Goal: Task Accomplishment & Management: Manage account settings

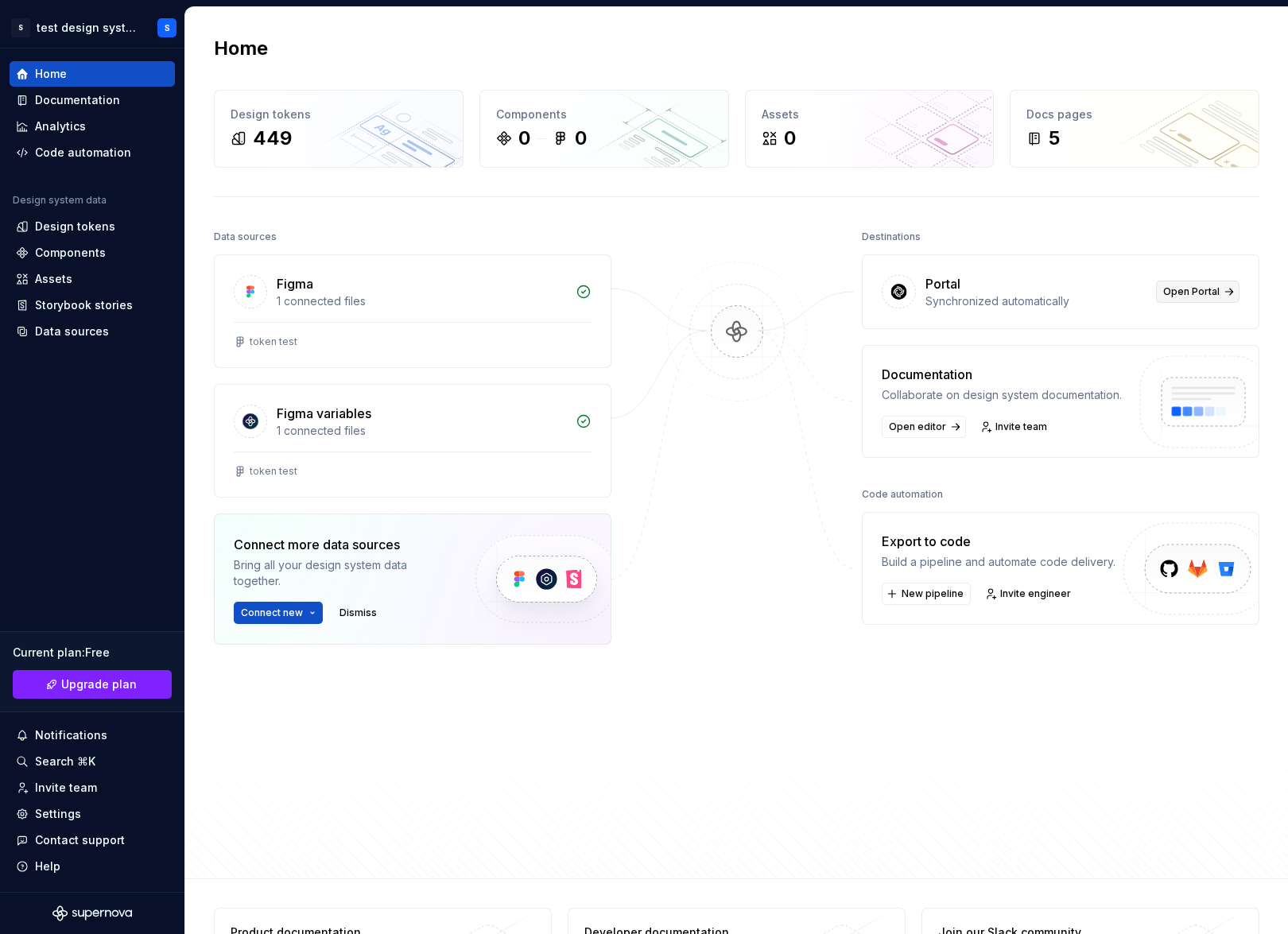
click at [1048, 294] on span "Open Portal" at bounding box center [1191, 292] width 56 height 13
click at [84, 252] on div "Components" at bounding box center [69, 252] width 70 height 16
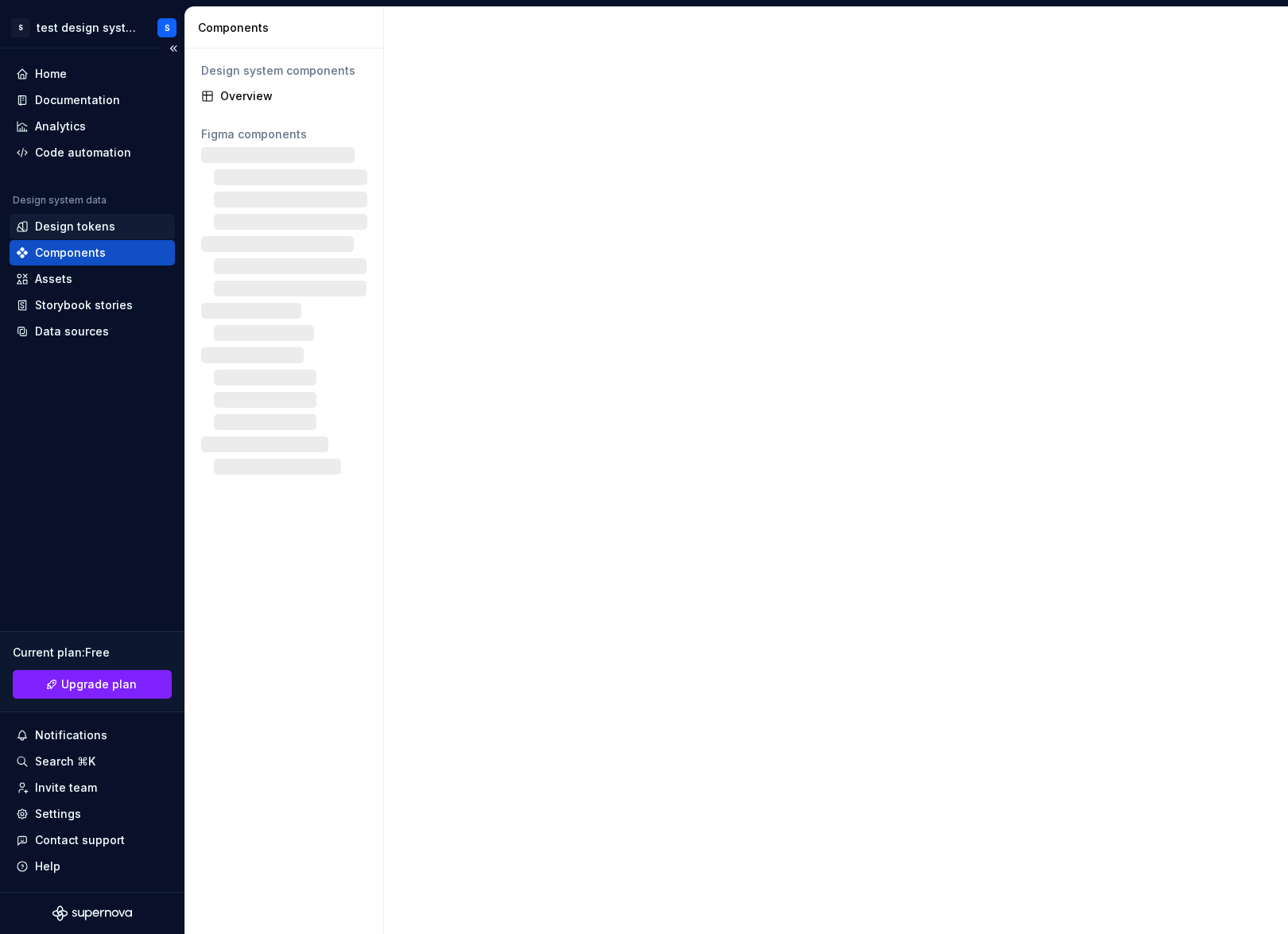
click at [87, 225] on div "Design tokens" at bounding box center [75, 226] width 81 height 16
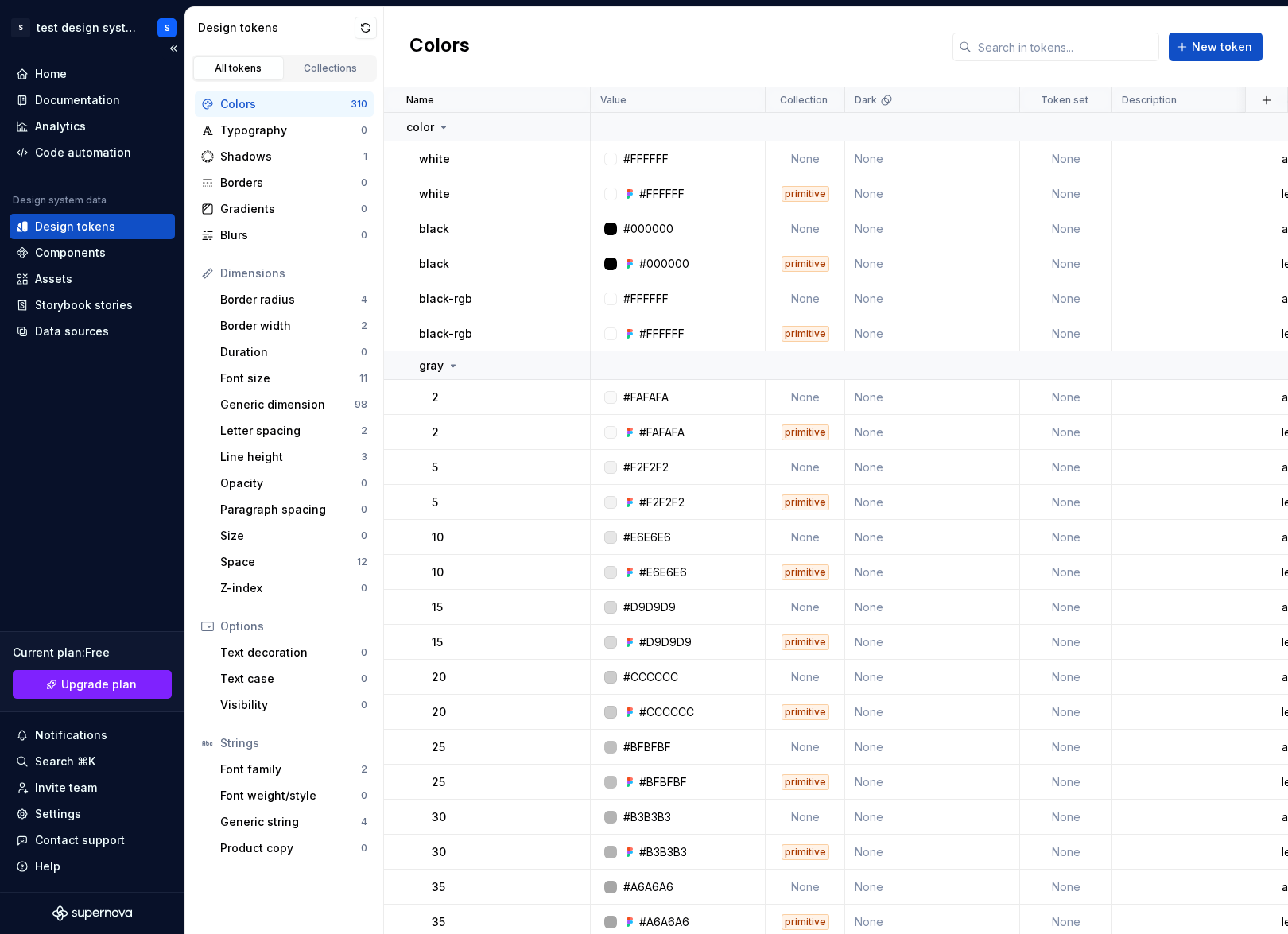
click at [99, 227] on div "Design tokens" at bounding box center [75, 226] width 81 height 16
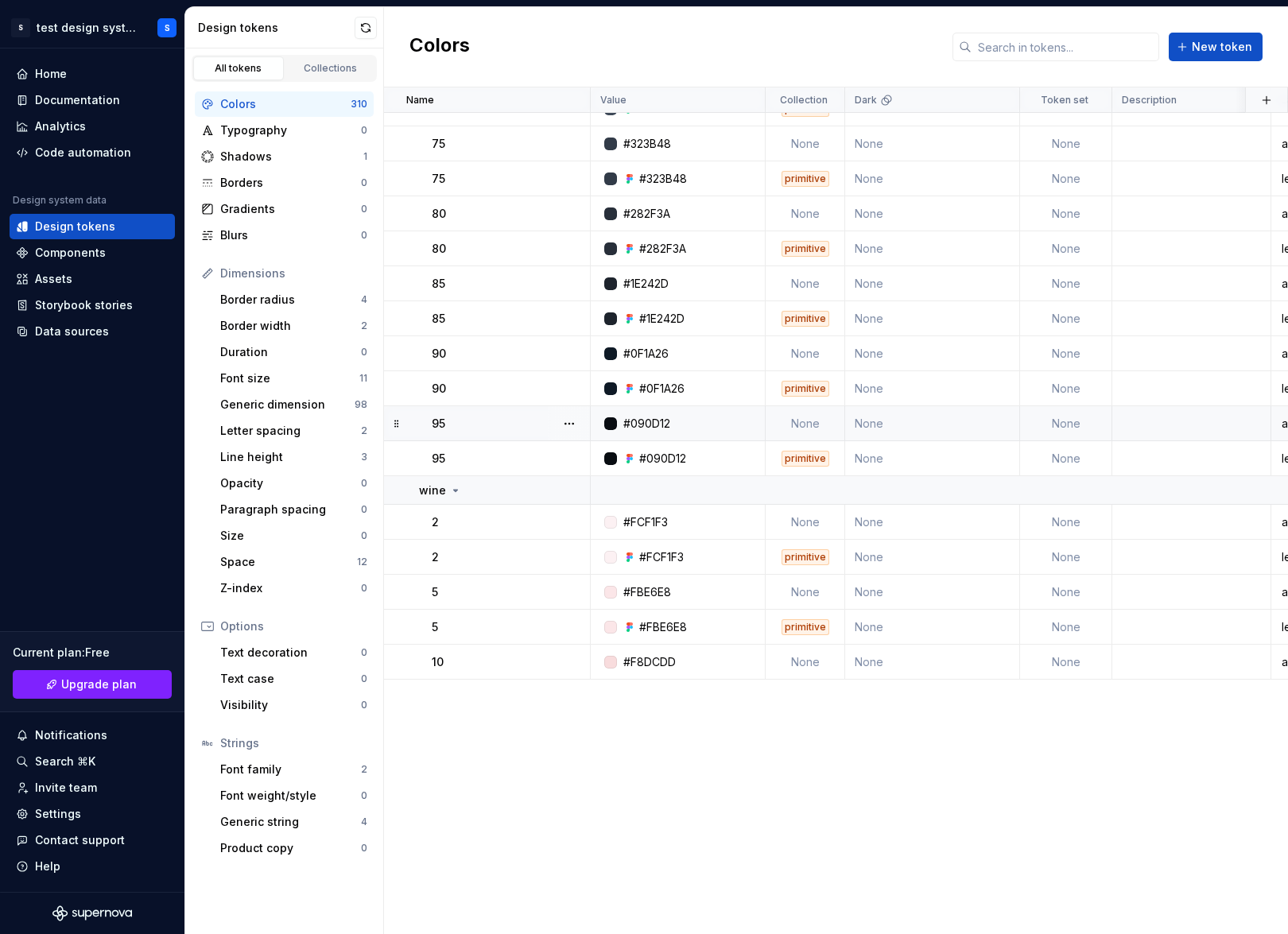
scroll to position [2812, 0]
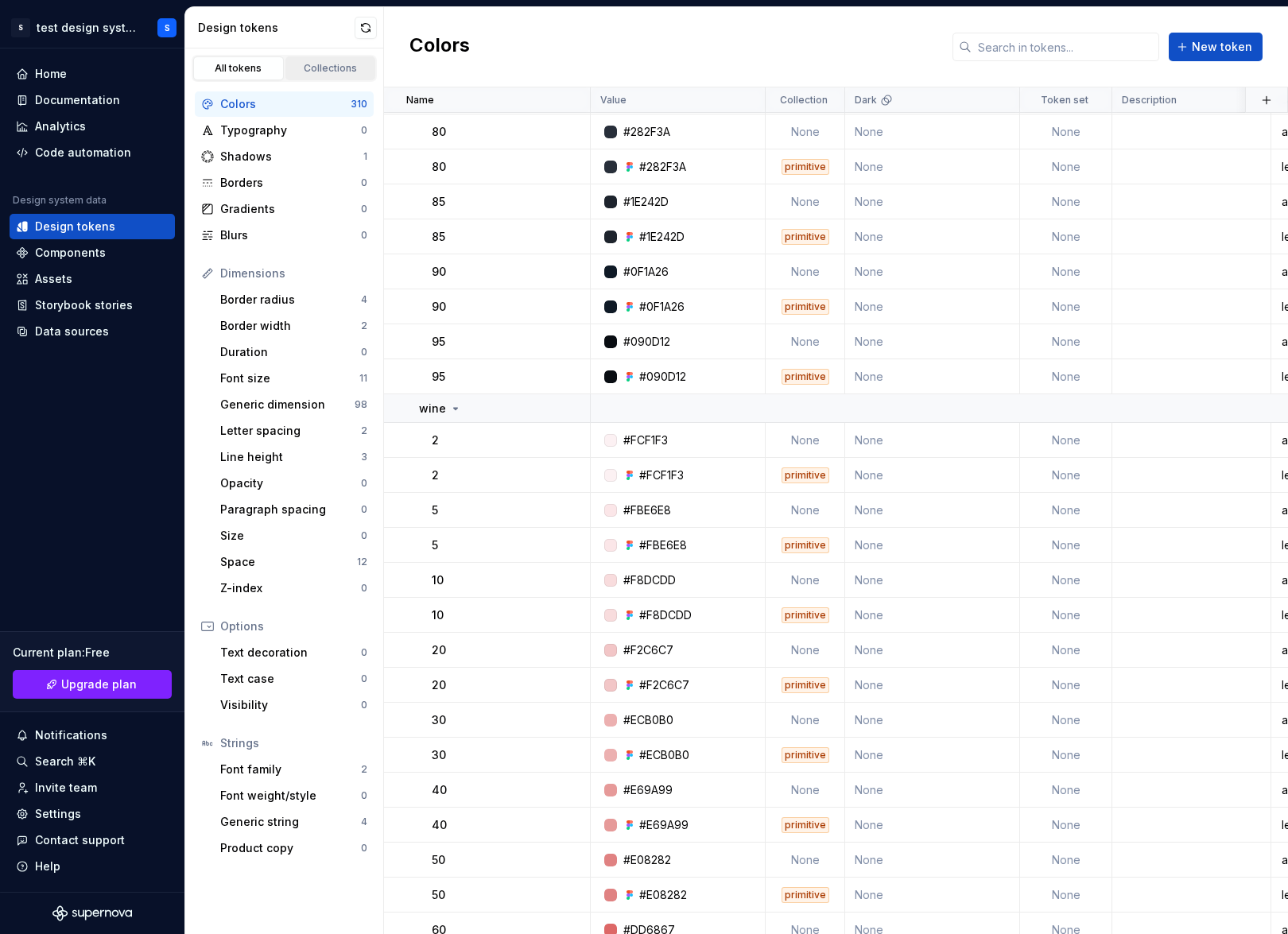
click at [337, 68] on div "Collections" at bounding box center [330, 68] width 80 height 13
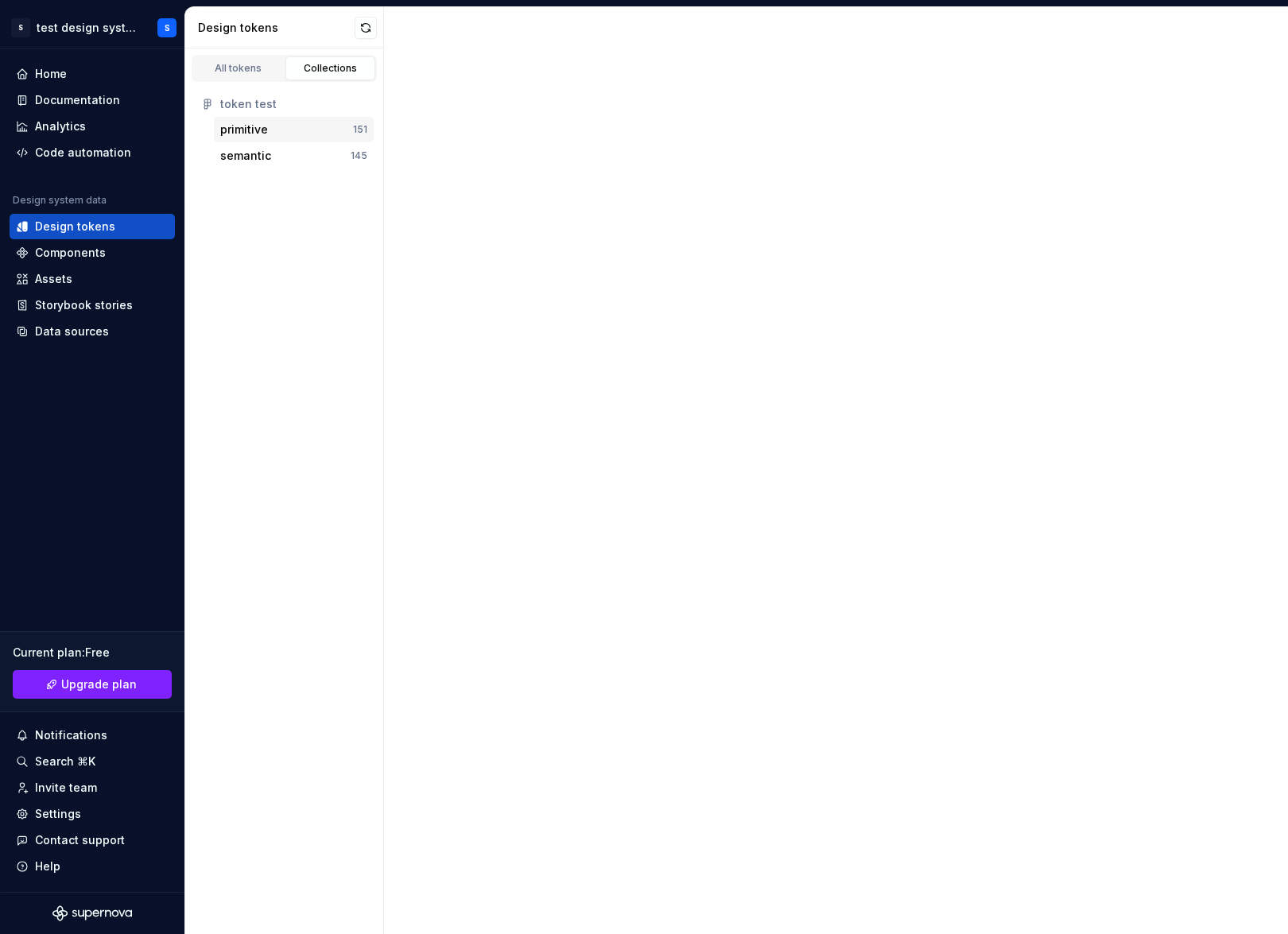
click at [297, 128] on div "primitive" at bounding box center [287, 129] width 133 height 16
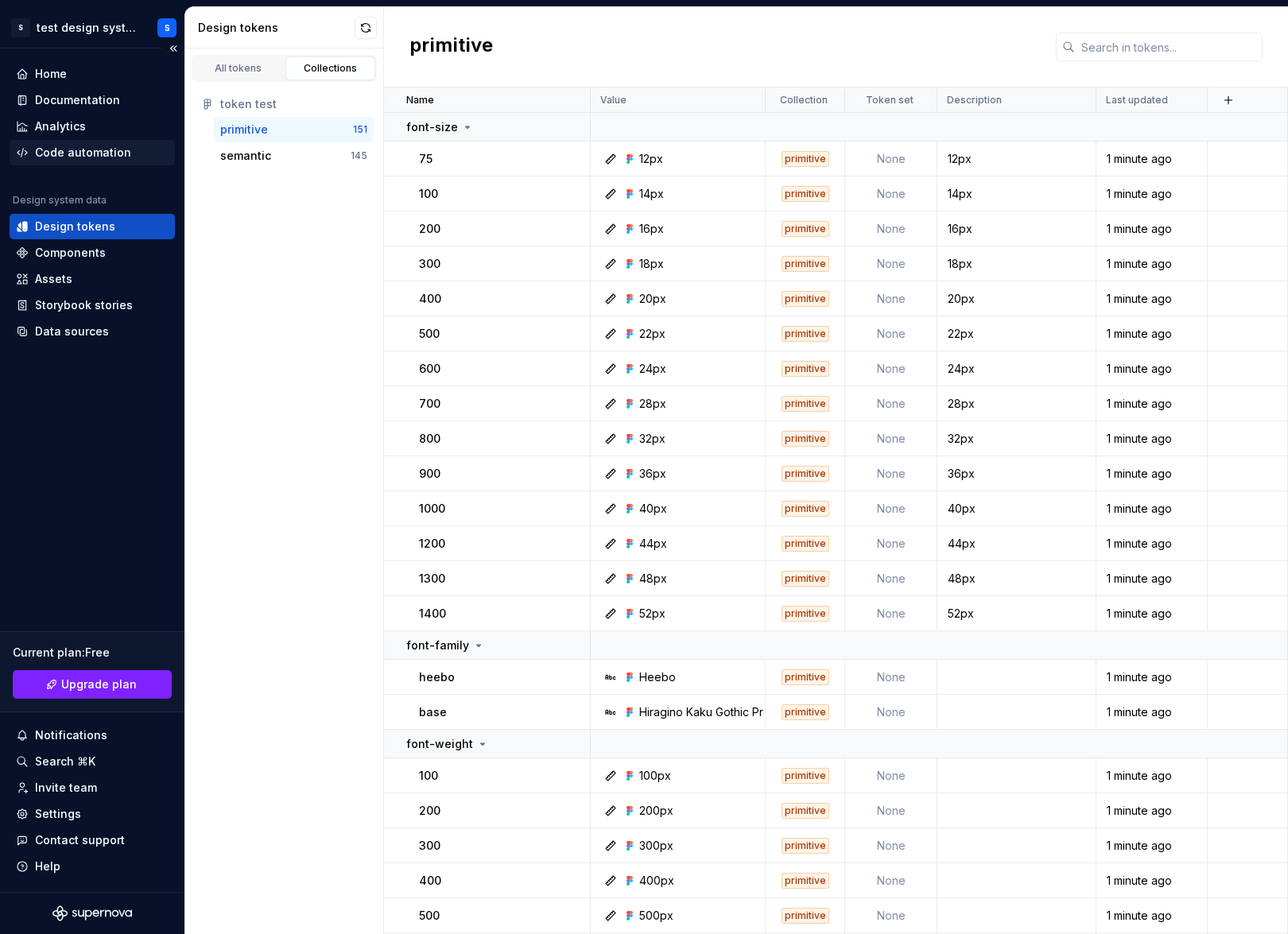
click at [75, 152] on div "Code automation" at bounding box center [83, 152] width 97 height 16
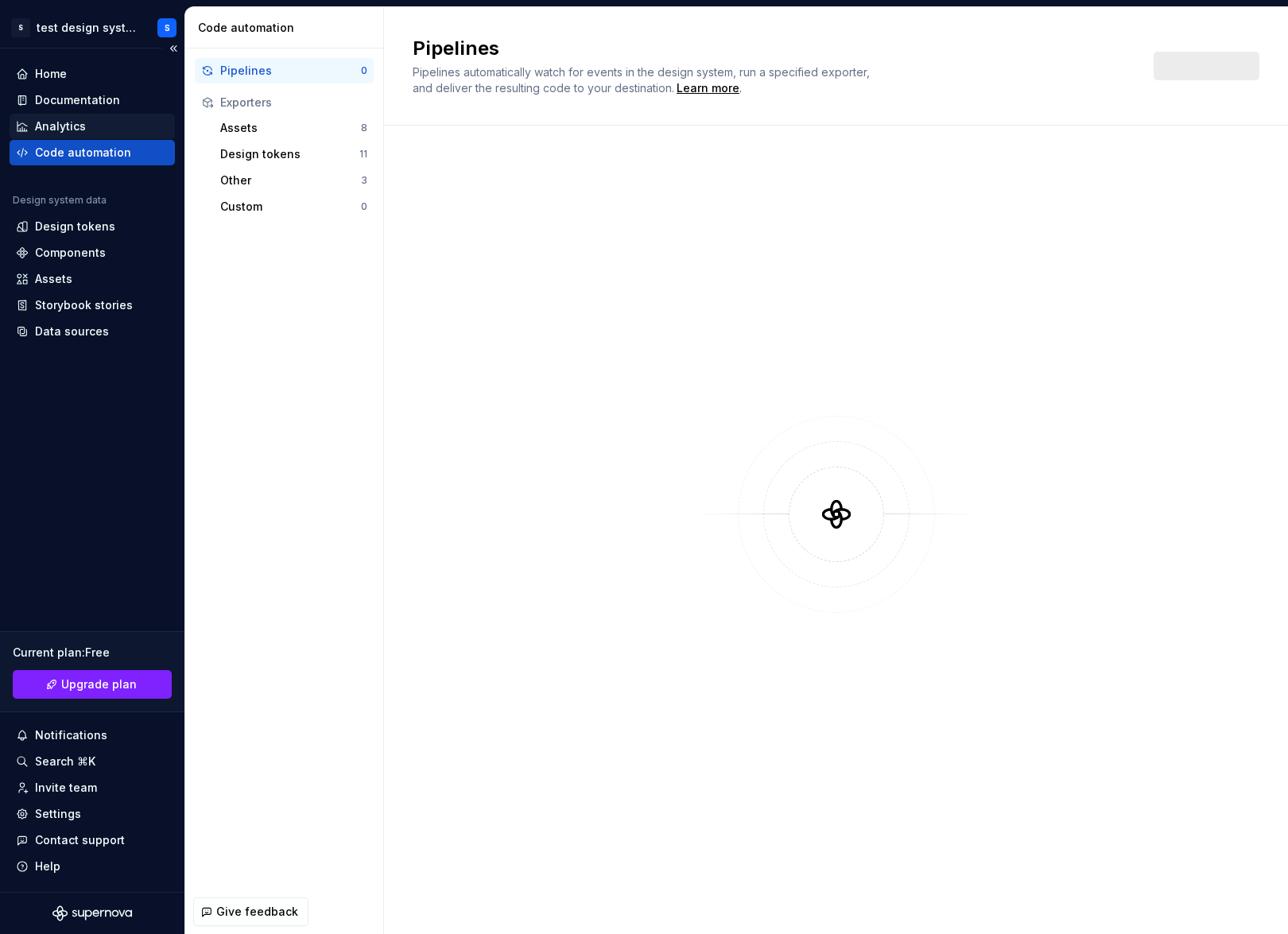
click at [75, 125] on div "Analytics" at bounding box center [60, 126] width 51 height 16
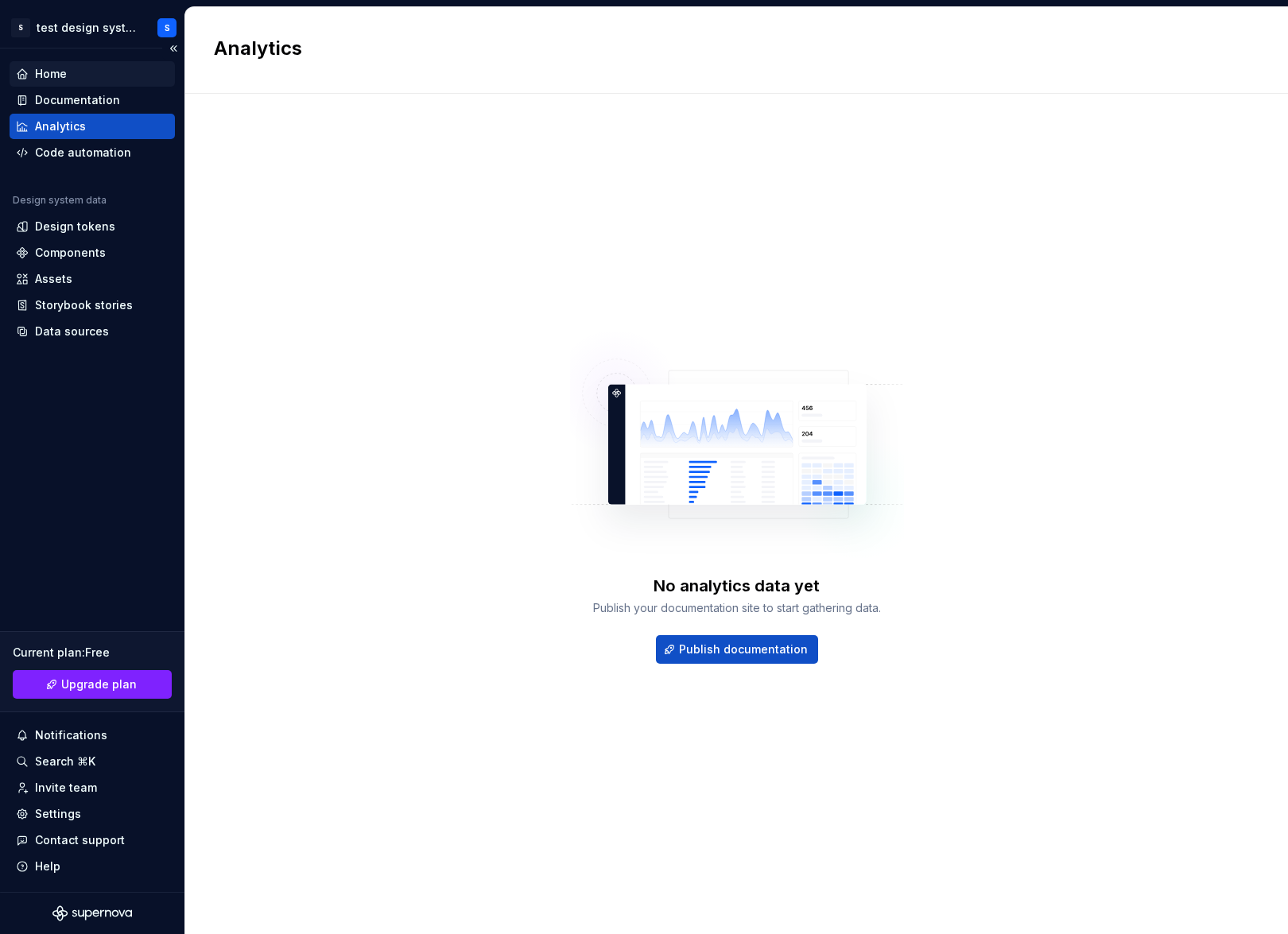
click at [81, 69] on div "Home" at bounding box center [92, 73] width 153 height 16
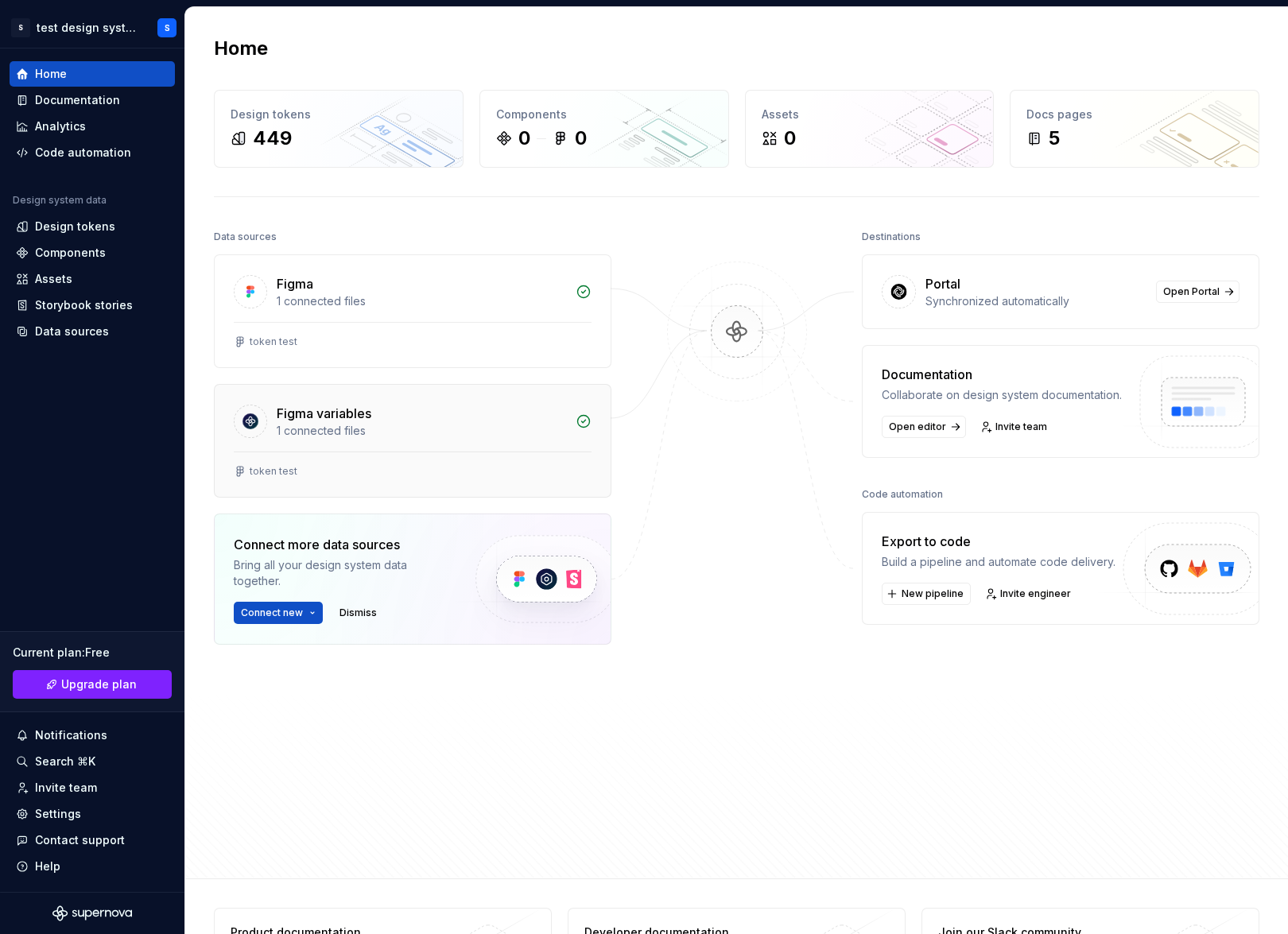
click at [571, 429] on div "Figma variables 1 connected files" at bounding box center [413, 417] width 396 height 67
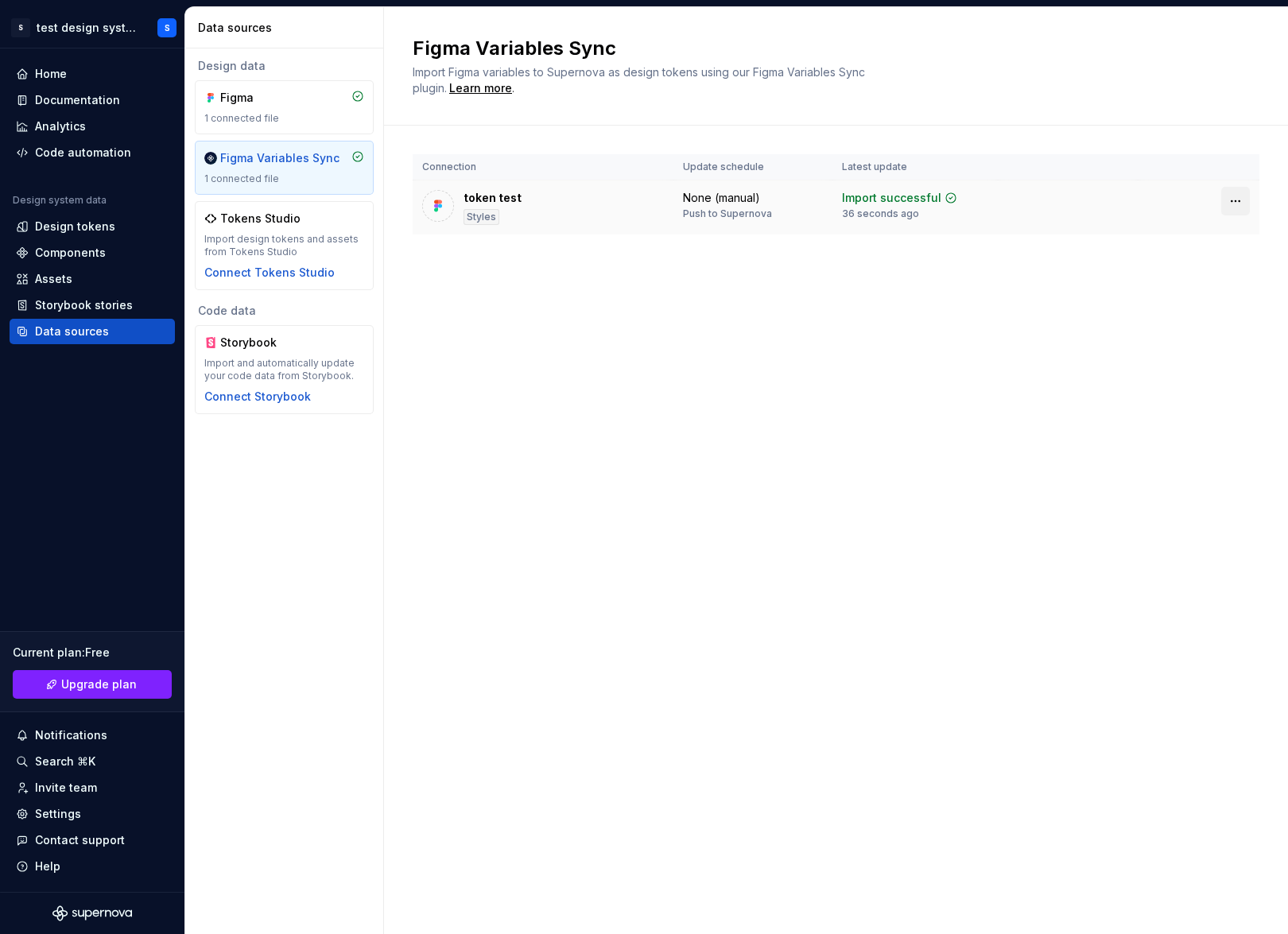
click at [1048, 201] on html "S test design system S Home Documentation Analytics Code automation Design syst…" at bounding box center [644, 467] width 1288 height 934
click at [1048, 241] on div "Disconnect plugin" at bounding box center [1226, 234] width 103 height 16
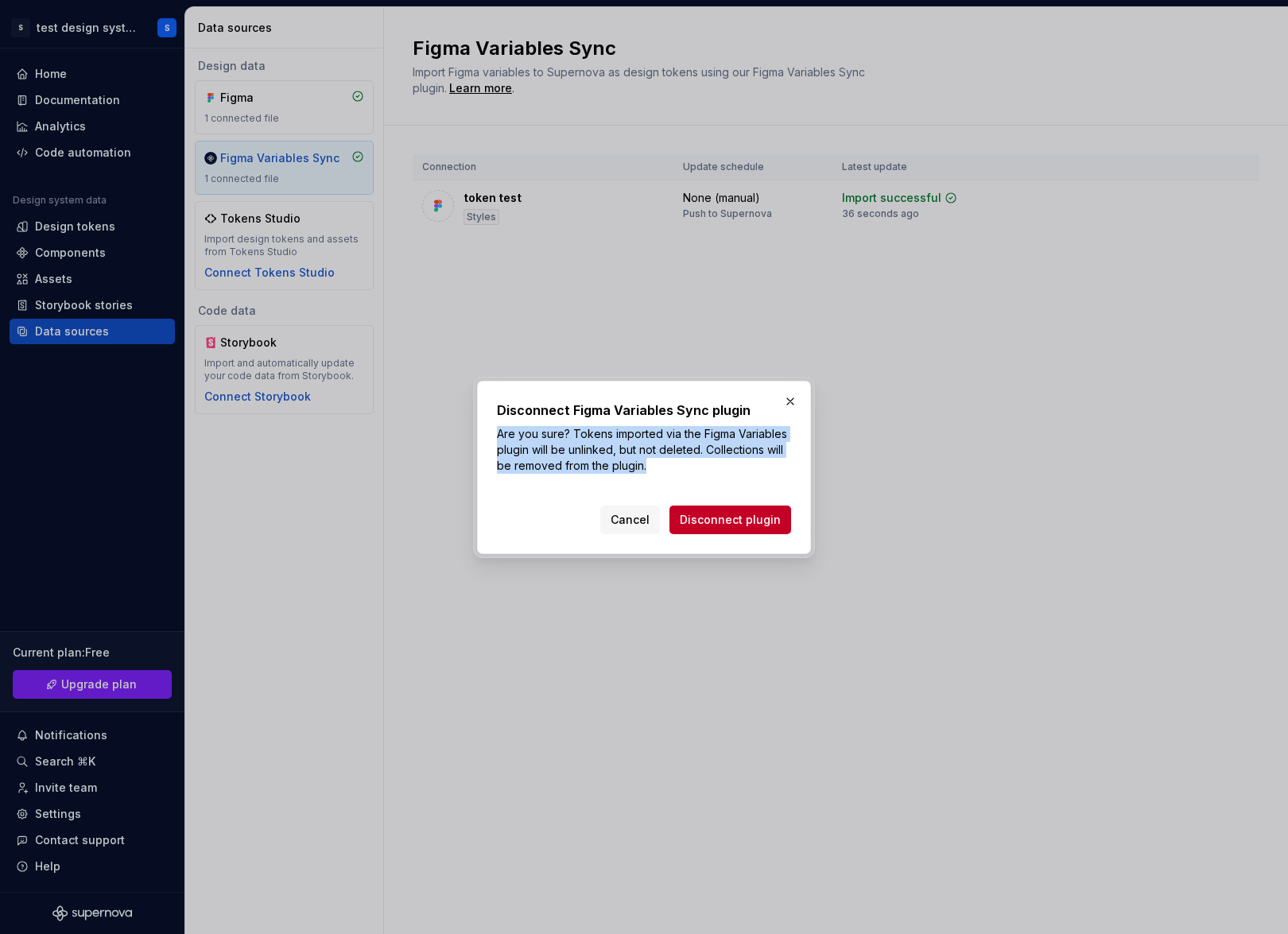
drag, startPoint x: 669, startPoint y: 464, endPoint x: 494, endPoint y: 422, distance: 180.0
click at [494, 422] on div "Disconnect Figma Variables Sync plugin Are you sure? Tokens imported via the Fi…" at bounding box center [644, 467] width 334 height 173
click at [673, 464] on p "Are you sure? Tokens imported via the Figma Variables plugin will be unlinked, …" at bounding box center [644, 449] width 295 height 48
click at [708, 520] on span "Disconnect plugin" at bounding box center [731, 520] width 101 height 16
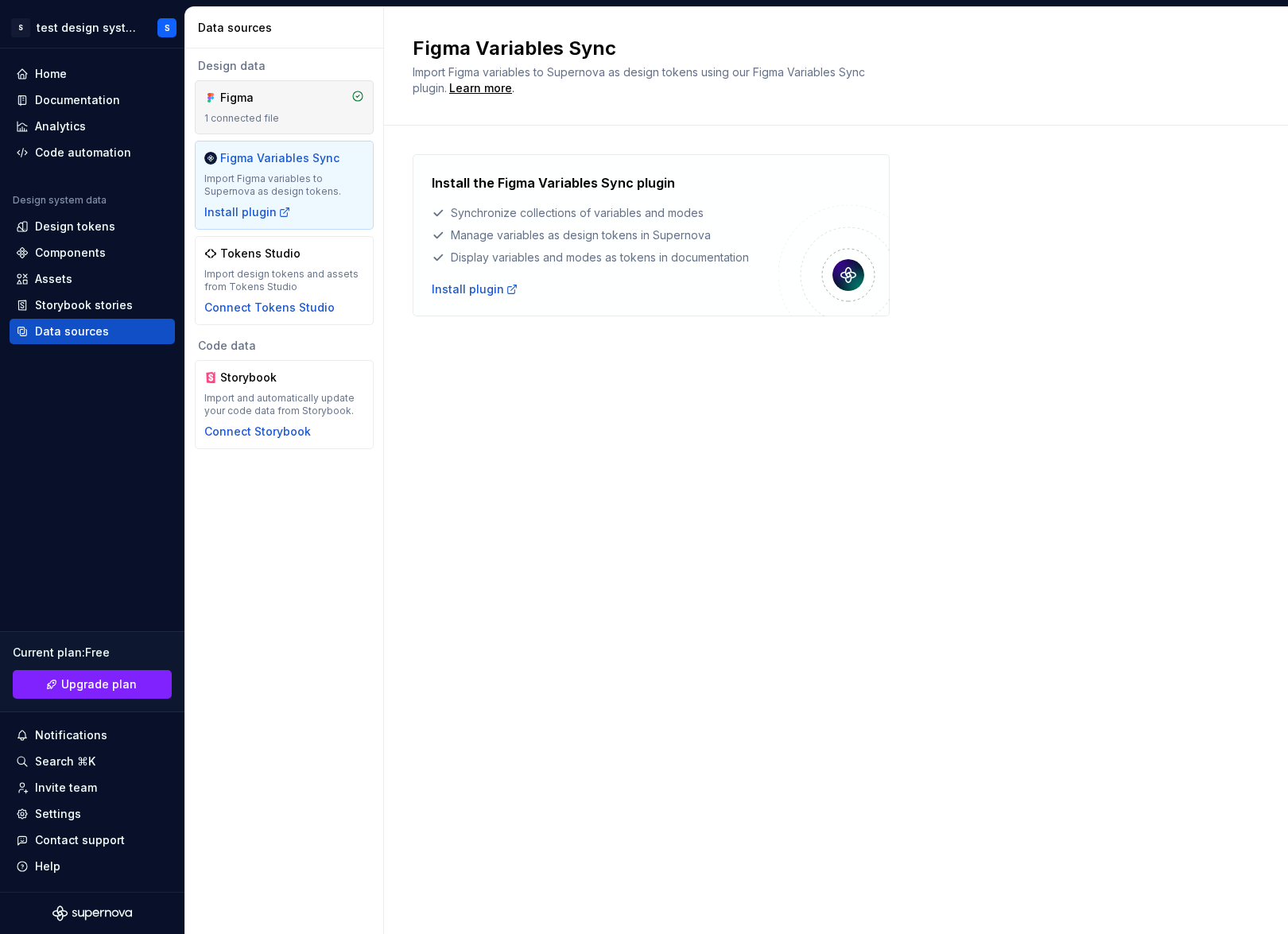
click at [289, 107] on div "Figma 1 connected file" at bounding box center [284, 107] width 159 height 35
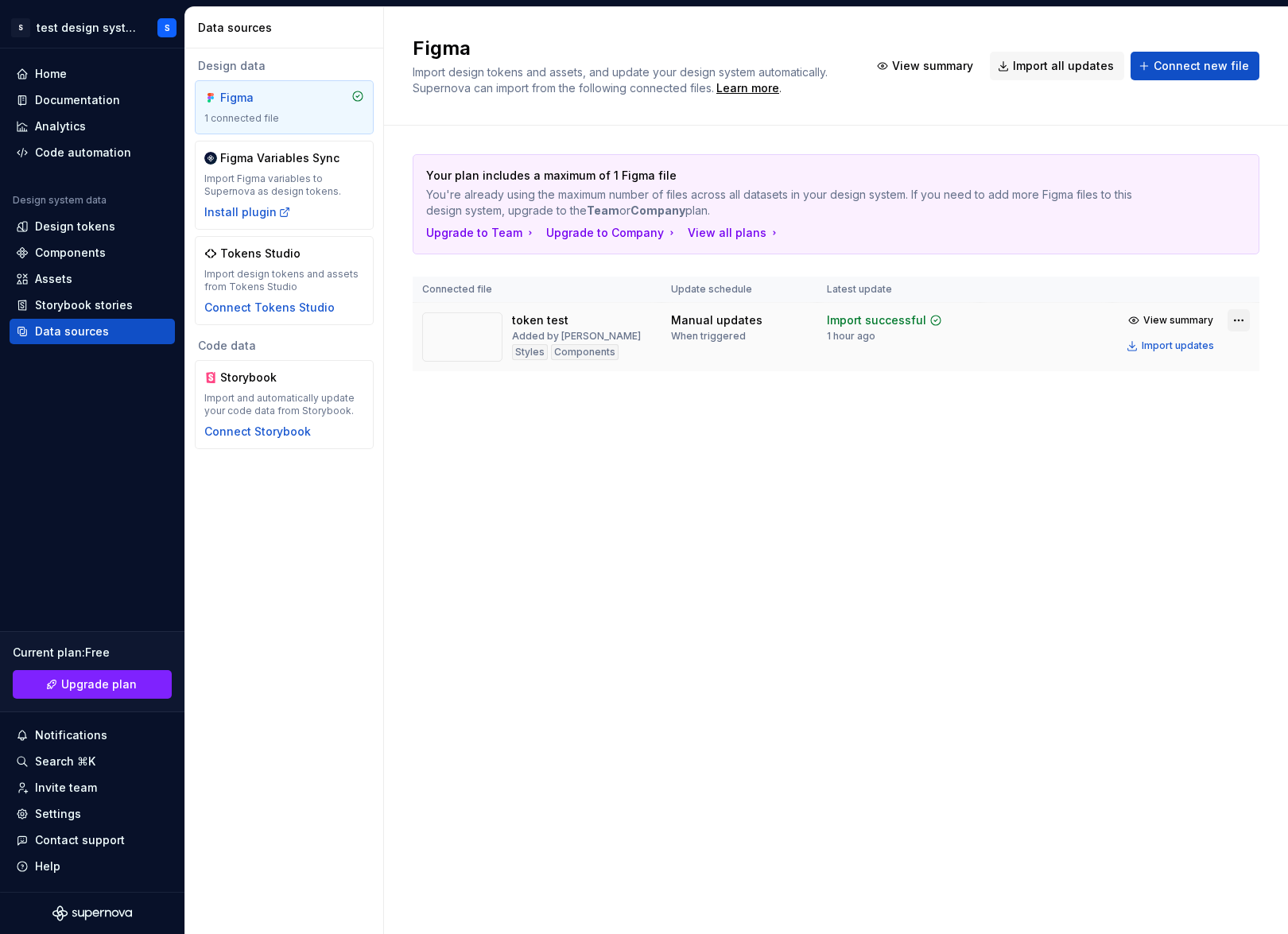
click at [1048, 319] on html "S test design system S Home Documentation Analytics Code automation Design syst…" at bounding box center [644, 467] width 1288 height 934
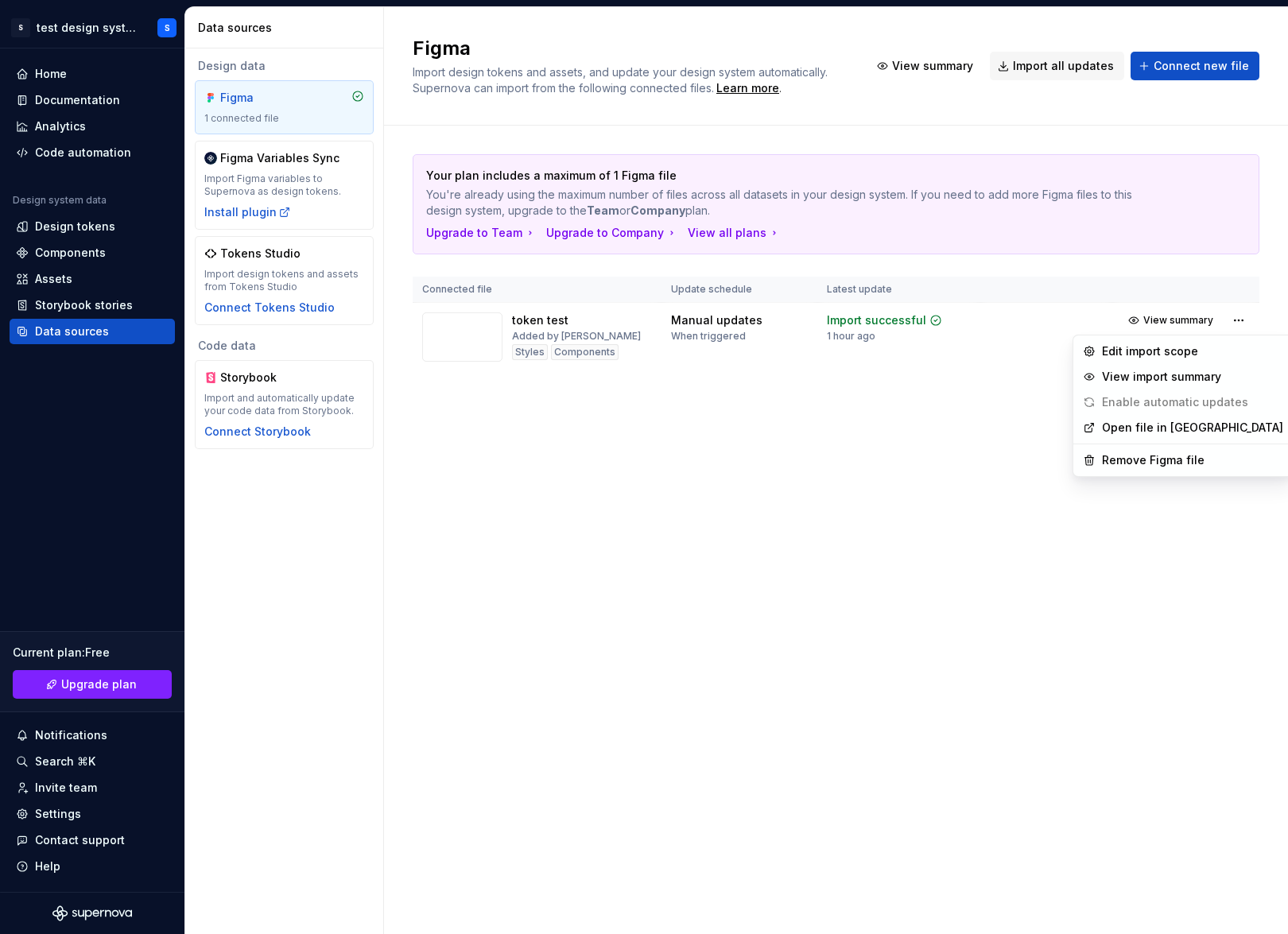
click at [1048, 402] on span "Enable automatic updates" at bounding box center [1166, 401] width 178 height 25
